Goal: Obtain resource: Obtain resource

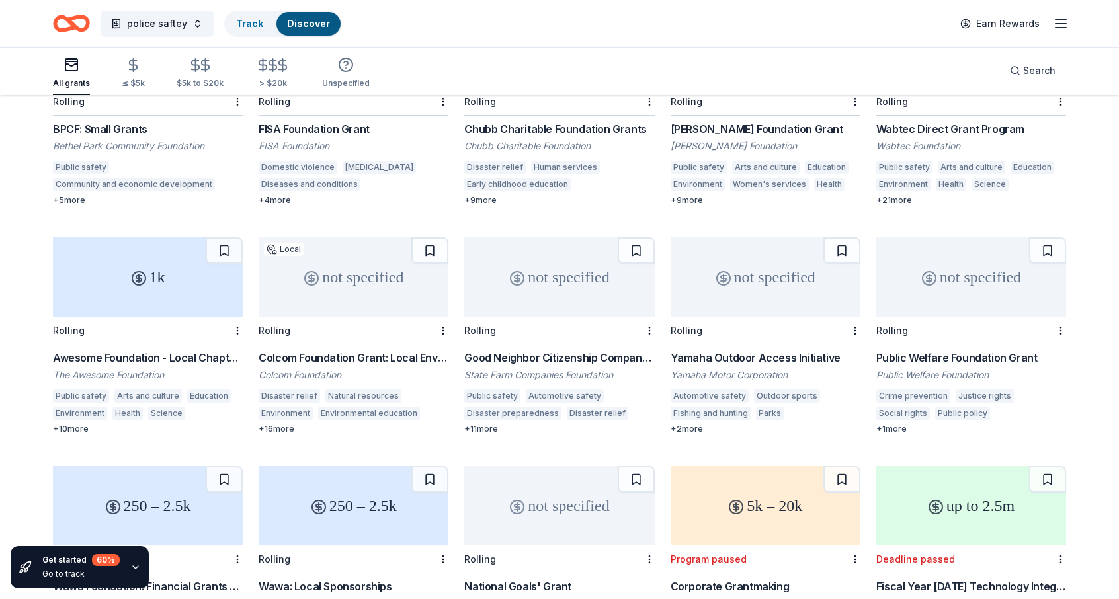
scroll to position [485, 0]
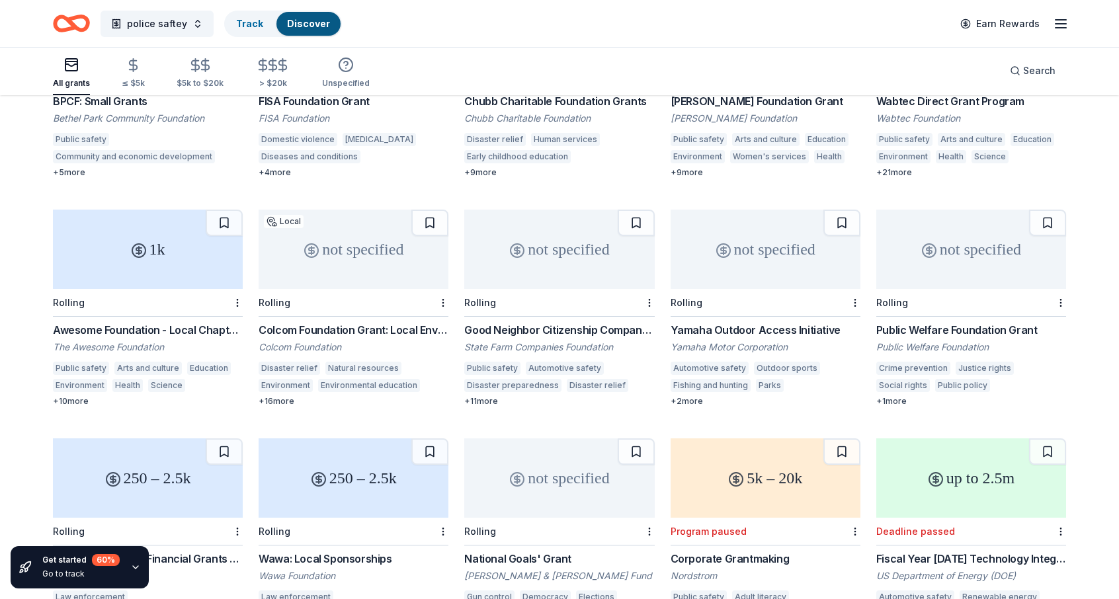
click at [545, 341] on div "State Farm Companies Foundation" at bounding box center [559, 347] width 190 height 13
click at [475, 322] on div "Good Neighbor Citizenship Company Grants" at bounding box center [559, 330] width 190 height 16
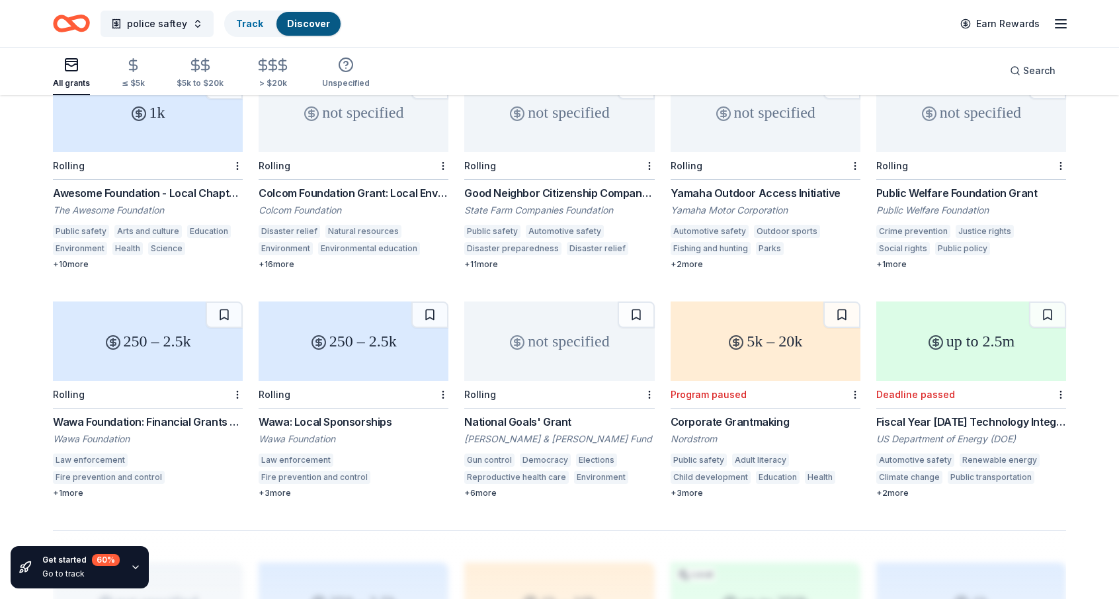
scroll to position [617, 0]
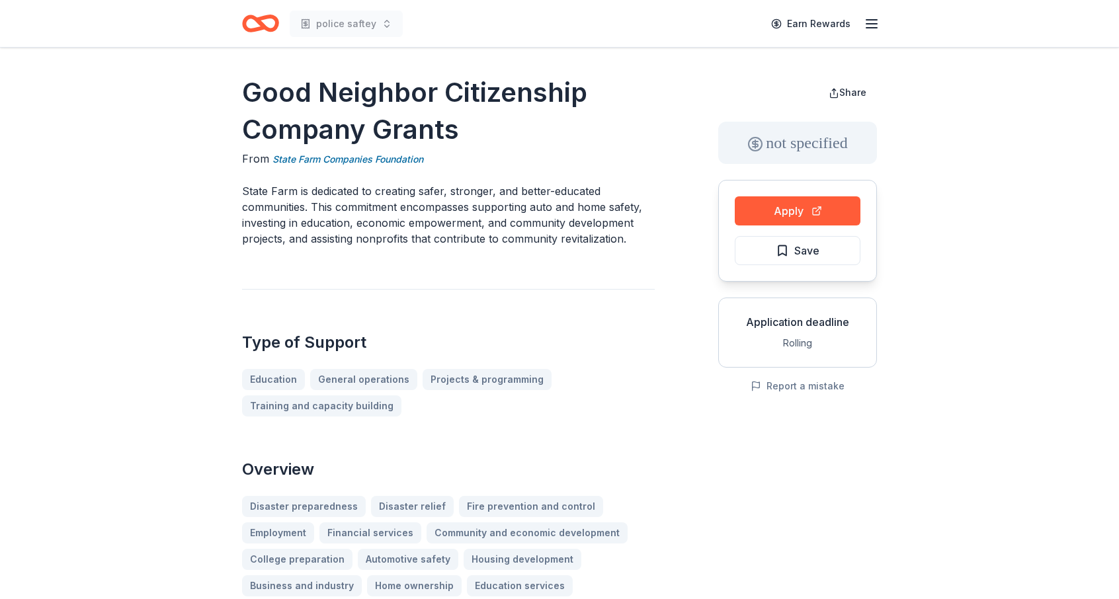
click at [794, 213] on button "Apply" at bounding box center [798, 210] width 126 height 29
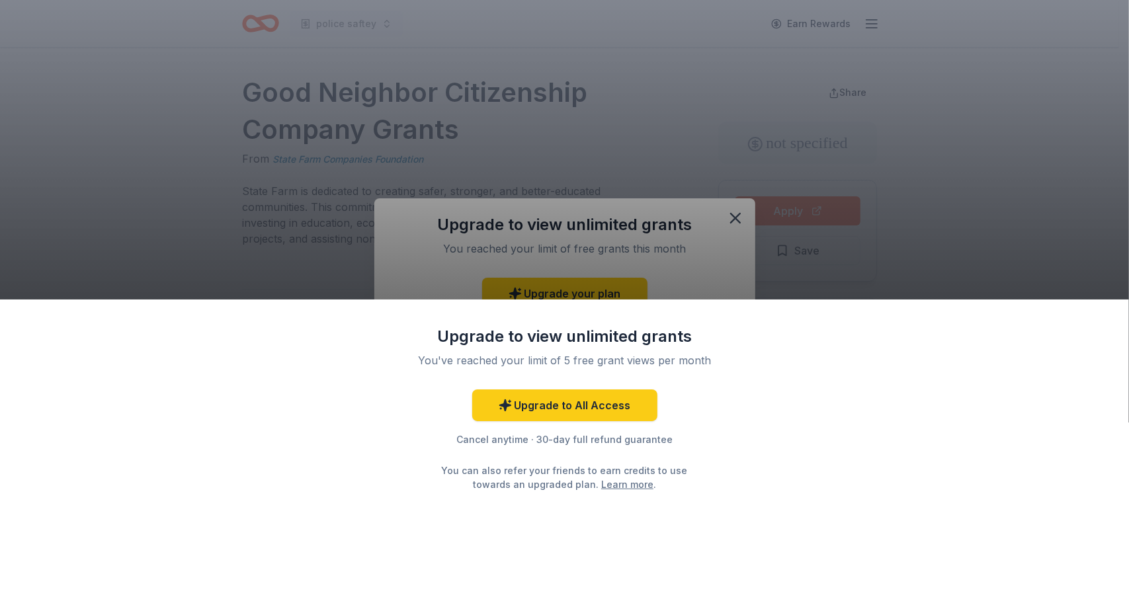
click at [1000, 157] on div "Upgrade to view unlimited grants You've reached your limit of 5 free grant view…" at bounding box center [564, 299] width 1129 height 599
